Goal: Task Accomplishment & Management: Manage account settings

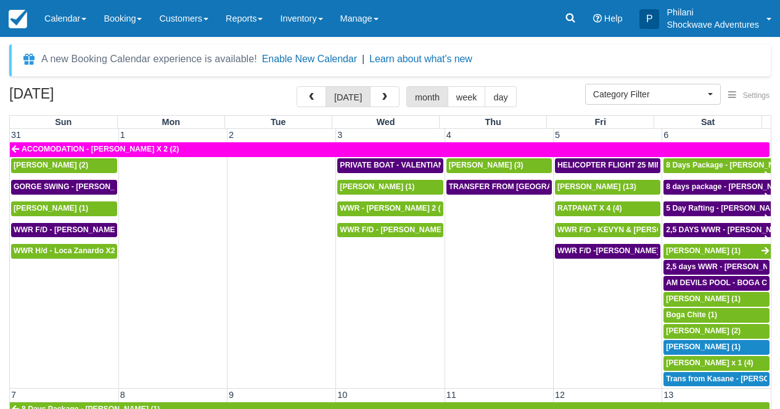
select select
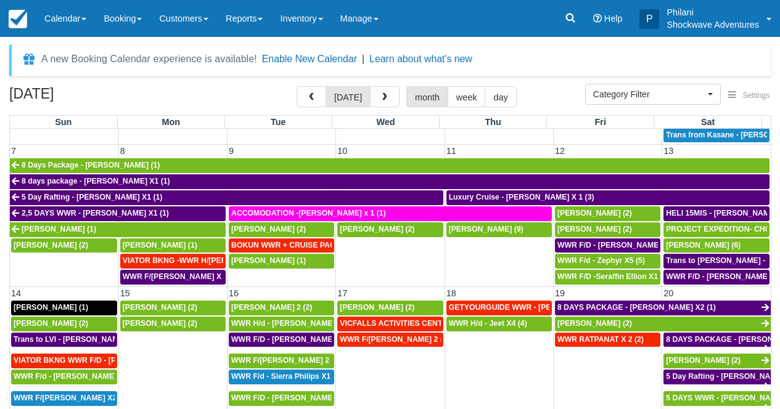
scroll to position [522, 0]
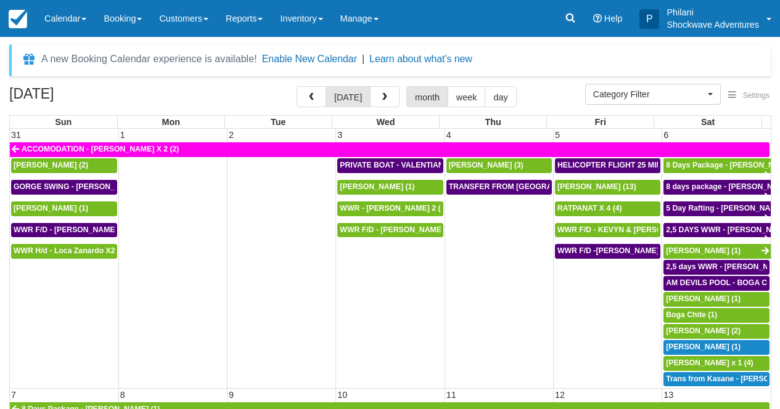
select select
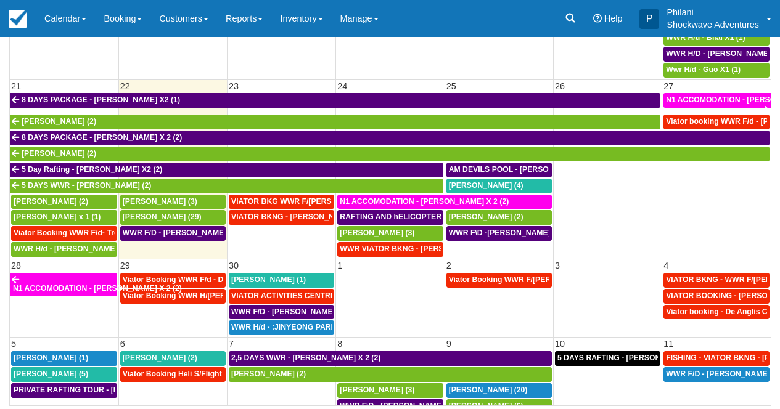
scroll to position [522, 0]
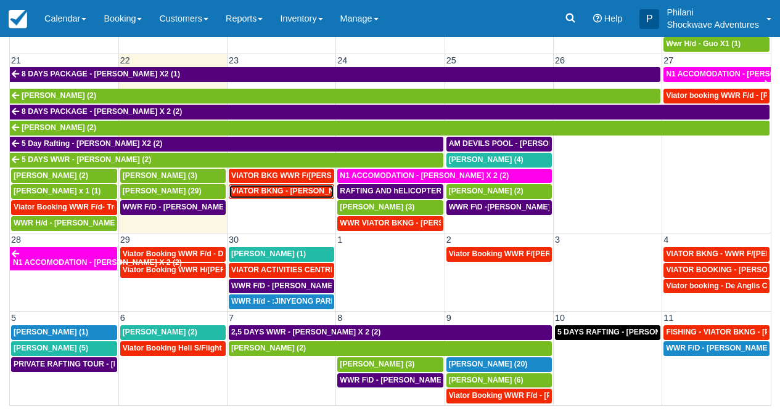
click at [274, 192] on span "VIATOR BKNG - CALDERON CHARLENE X 2 (2)" at bounding box center [301, 191] width 140 height 9
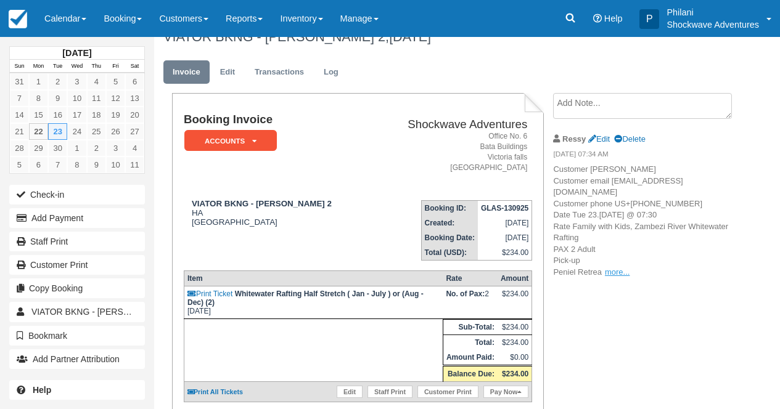
scroll to position [20, 0]
drag, startPoint x: 616, startPoint y: 293, endPoint x: 630, endPoint y: 300, distance: 16.0
click at [617, 277] on link "more..." at bounding box center [617, 272] width 25 height 9
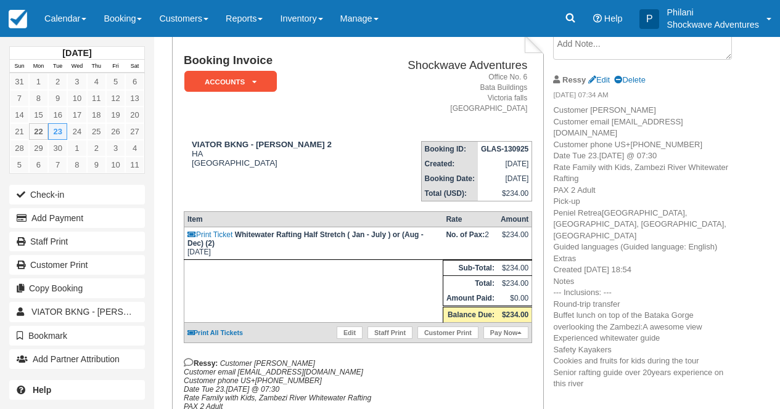
scroll to position [69, 0]
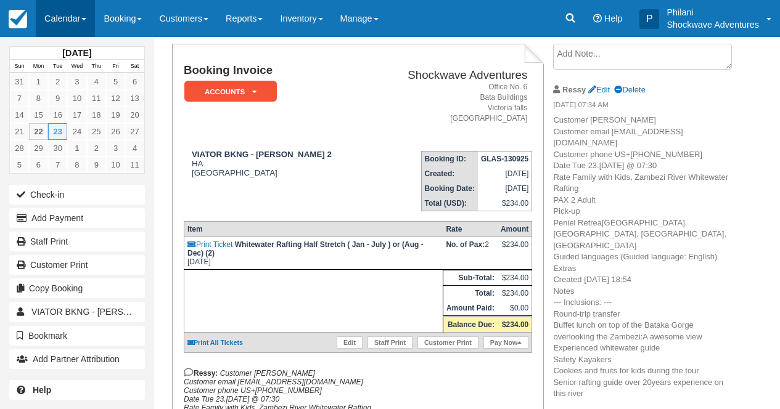
click at [80, 26] on link "Calendar" at bounding box center [65, 18] width 59 height 37
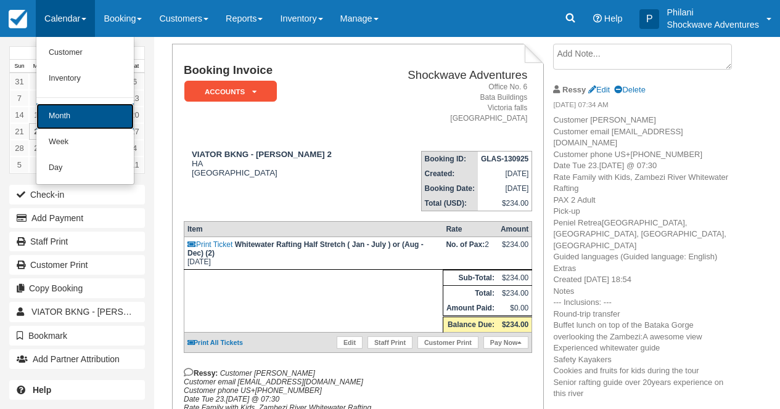
drag, startPoint x: 92, startPoint y: 114, endPoint x: 568, endPoint y: 82, distance: 477.0
click at [92, 114] on link "Month" at bounding box center [84, 117] width 97 height 26
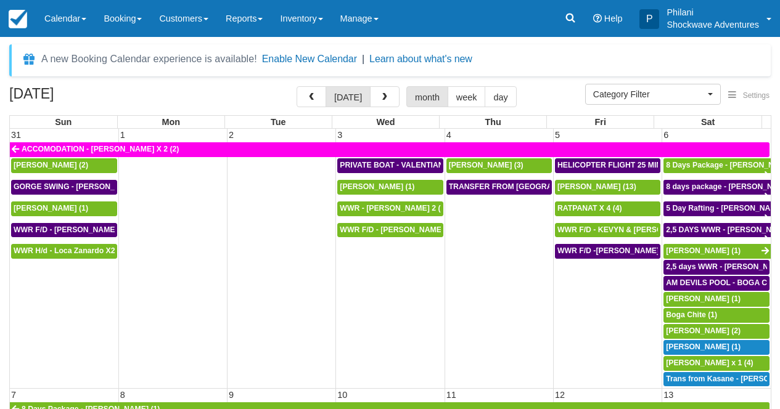
select select
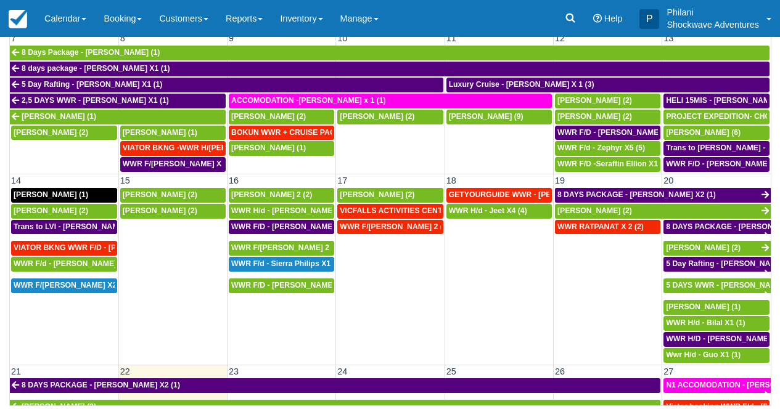
scroll to position [377, 0]
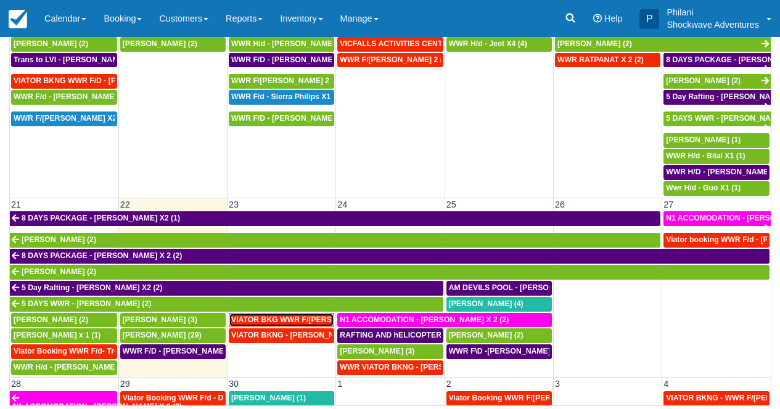
click at [309, 321] on span "VIATOR BKG WWR F/D Leegaard Knudsen, Emil X 2 (2)" at bounding box center [343, 320] width 224 height 9
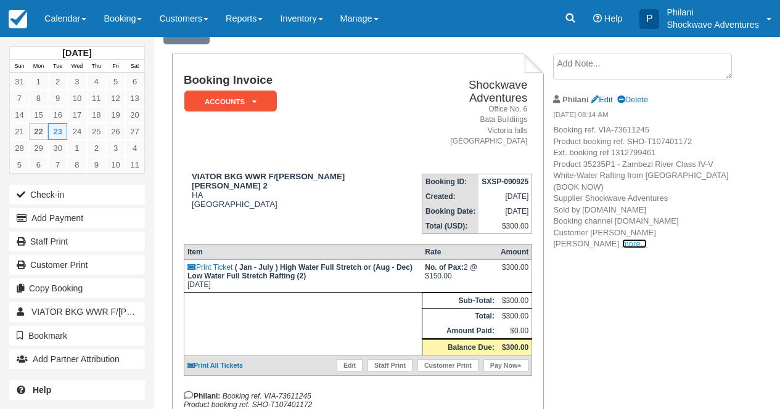
click at [647, 239] on link "more..." at bounding box center [634, 243] width 25 height 9
click at [0, 0] on span ", [PERSON_NAME] email [EMAIL_ADDRESS][DOMAIN_NAME] Customer phone DK+[PHONE_NUM…" at bounding box center [0, 0] width 0 height 0
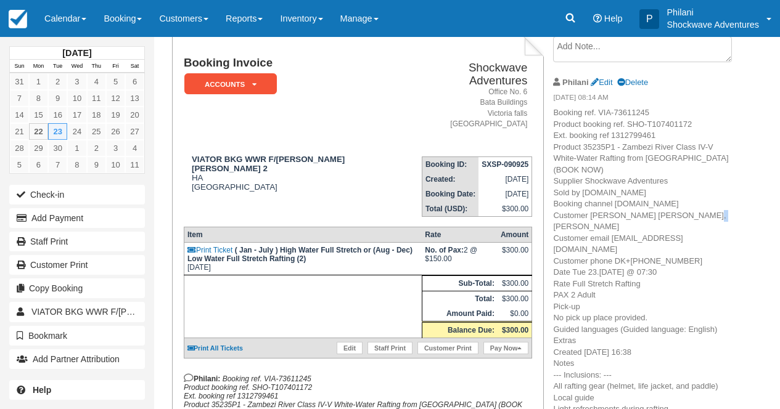
scroll to position [49, 0]
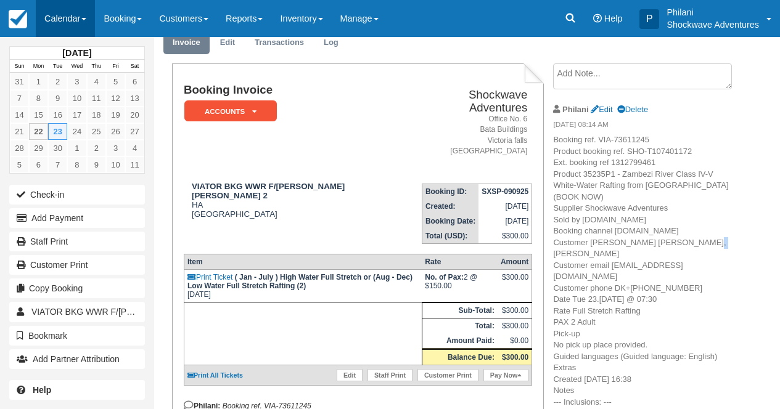
click at [65, 17] on link "Calendar" at bounding box center [65, 18] width 59 height 37
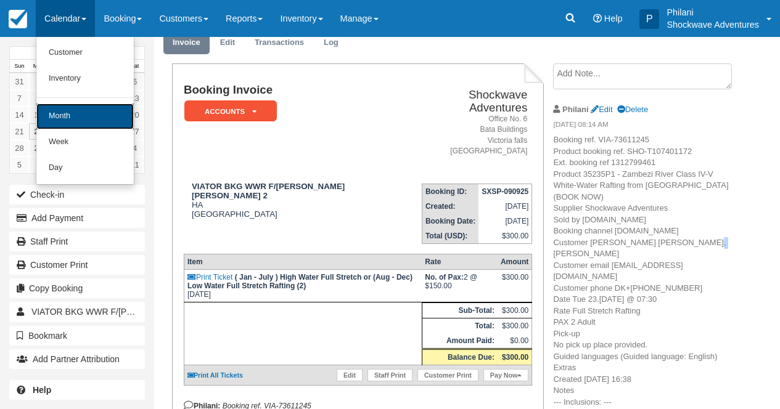
click at [60, 115] on link "Month" at bounding box center [84, 117] width 97 height 26
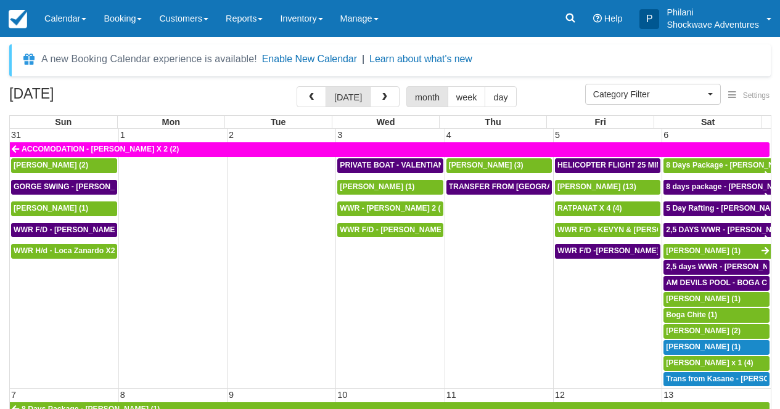
select select
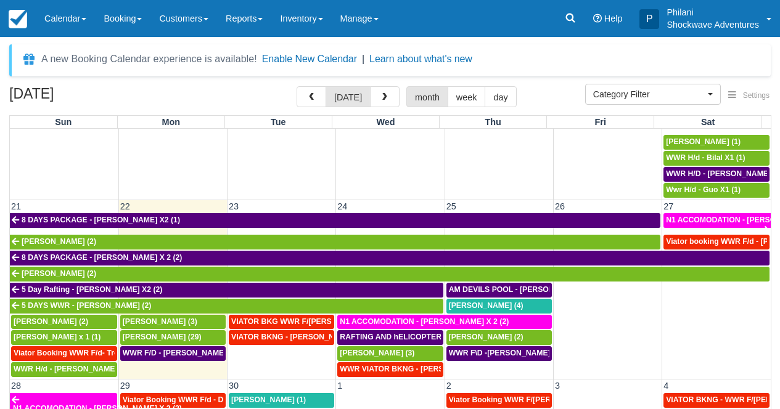
scroll to position [20, 0]
